Goal: Information Seeking & Learning: Learn about a topic

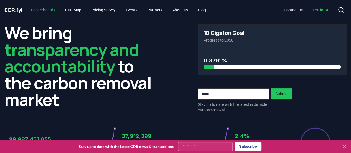
click at [52, 8] on link "Leaderboards" at bounding box center [43, 10] width 33 height 10
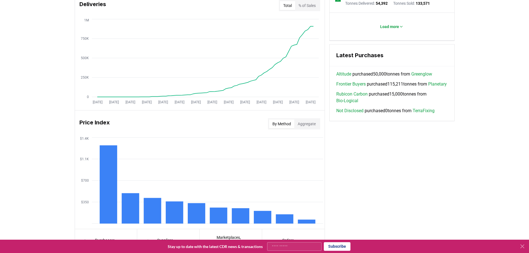
scroll to position [335, 0]
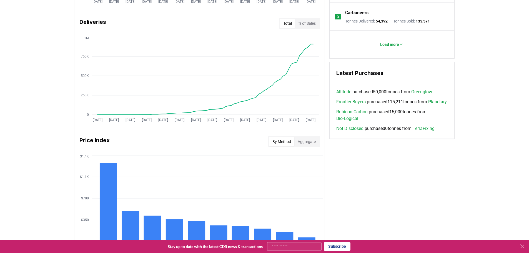
click at [349, 122] on link "Bio-Logical" at bounding box center [347, 118] width 22 height 7
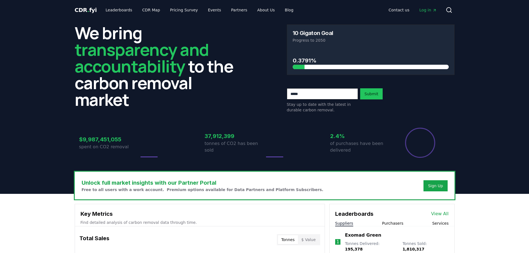
scroll to position [335, 0]
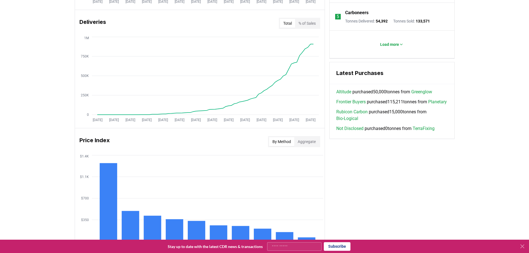
click at [428, 105] on link "Planetary" at bounding box center [437, 102] width 19 height 7
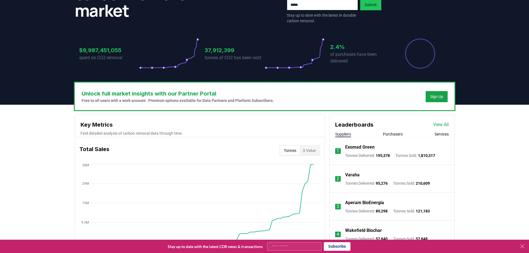
scroll to position [75, 0]
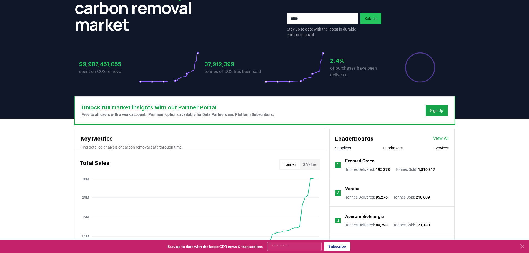
click at [522, 246] on icon at bounding box center [522, 246] width 3 height 3
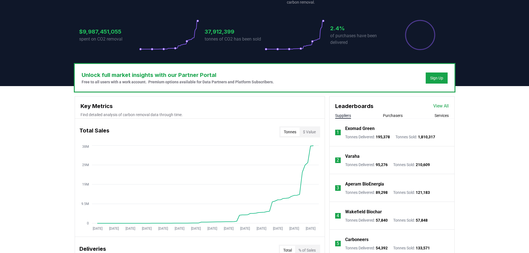
scroll to position [113, 0]
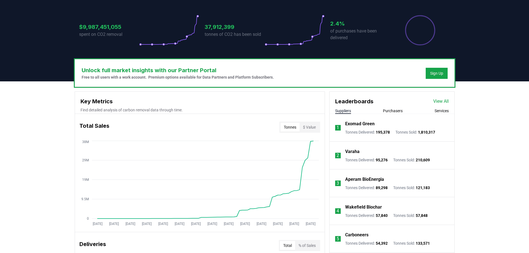
click at [391, 110] on button "Purchasers" at bounding box center [393, 111] width 20 height 6
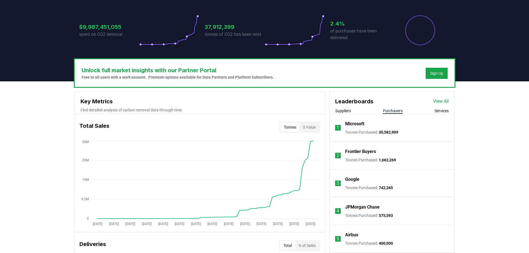
scroll to position [150, 0]
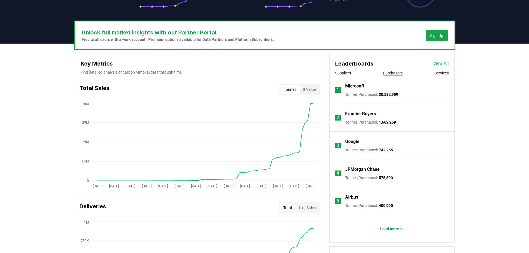
click at [348, 142] on p "Google" at bounding box center [352, 141] width 14 height 7
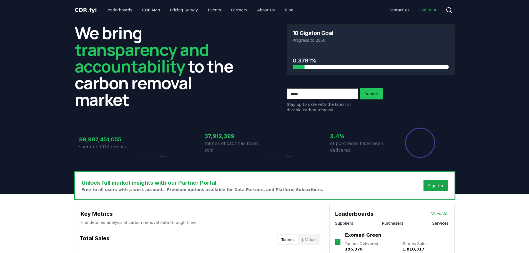
scroll to position [150, 0]
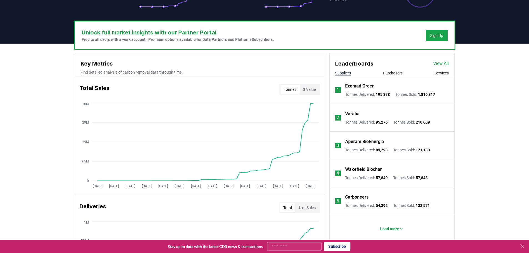
click at [369, 86] on p "Exomad Green" at bounding box center [359, 86] width 29 height 7
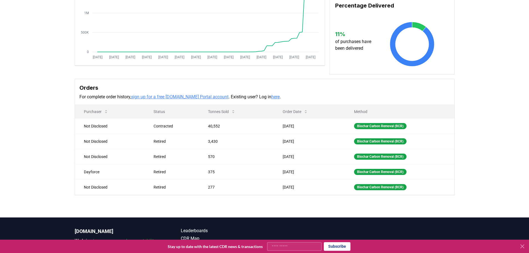
scroll to position [114, 0]
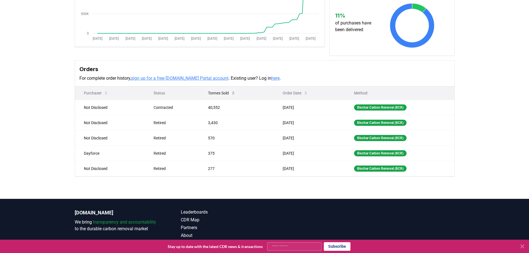
click at [216, 91] on button "Tonnes Sold" at bounding box center [222, 93] width 36 height 11
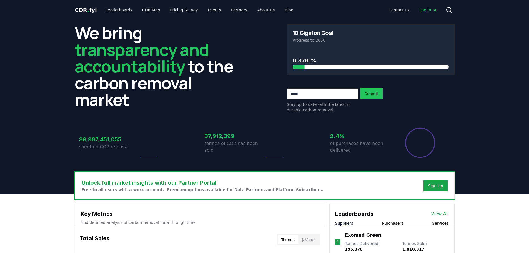
scroll to position [150, 0]
